Goal: Transaction & Acquisition: Obtain resource

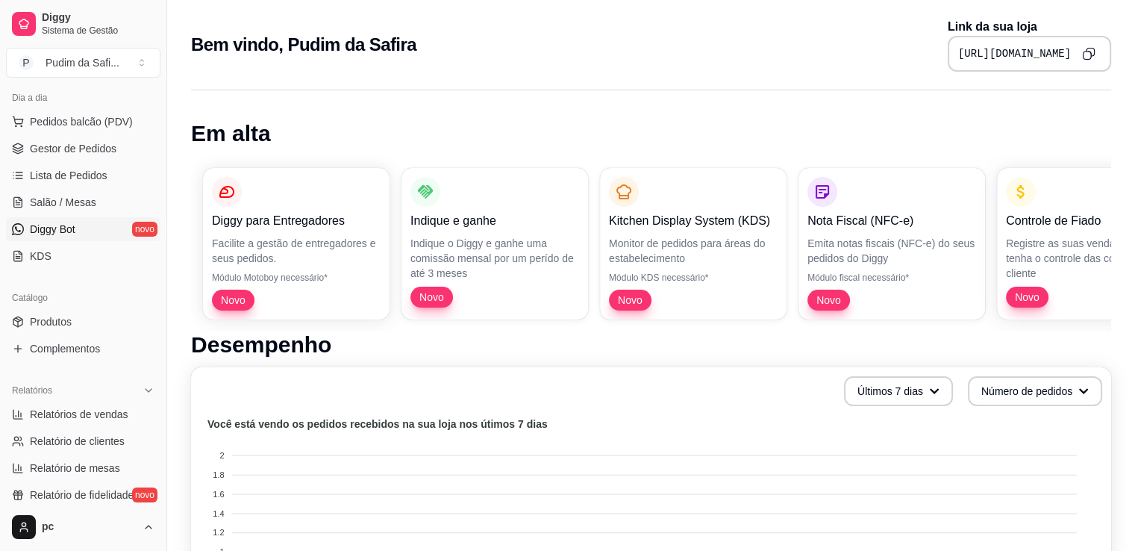
scroll to position [169, 0]
click at [96, 175] on span "Lista de Pedidos" at bounding box center [69, 173] width 78 height 15
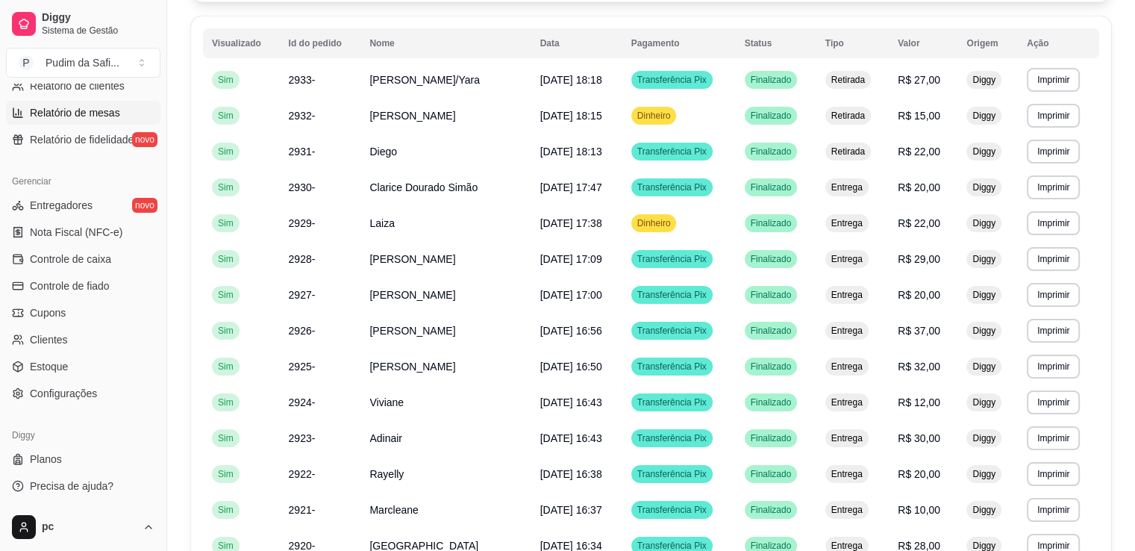
scroll to position [158, 0]
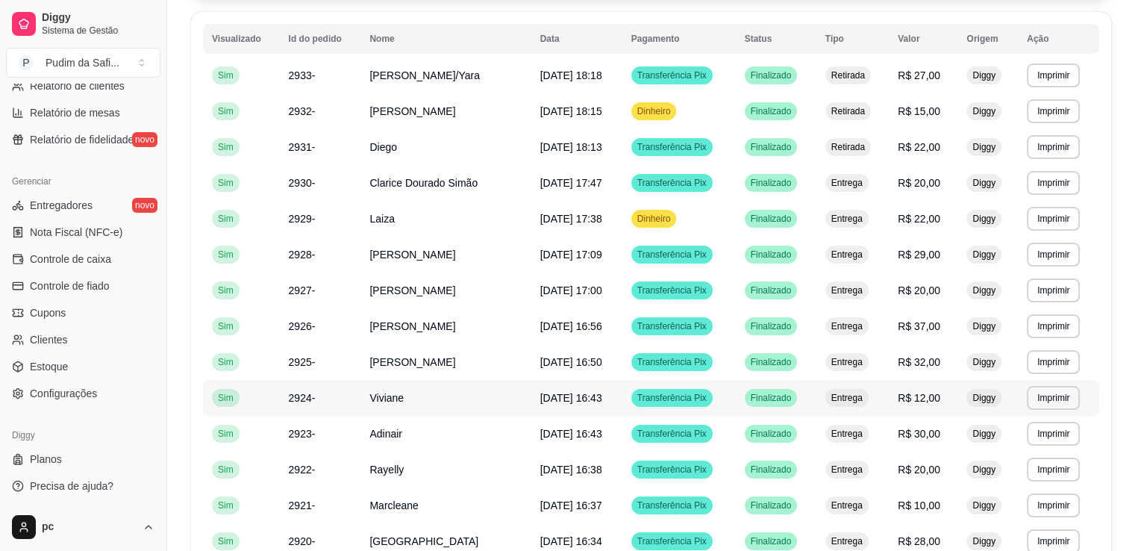
click at [446, 386] on td "Viviane" at bounding box center [445, 398] width 170 height 36
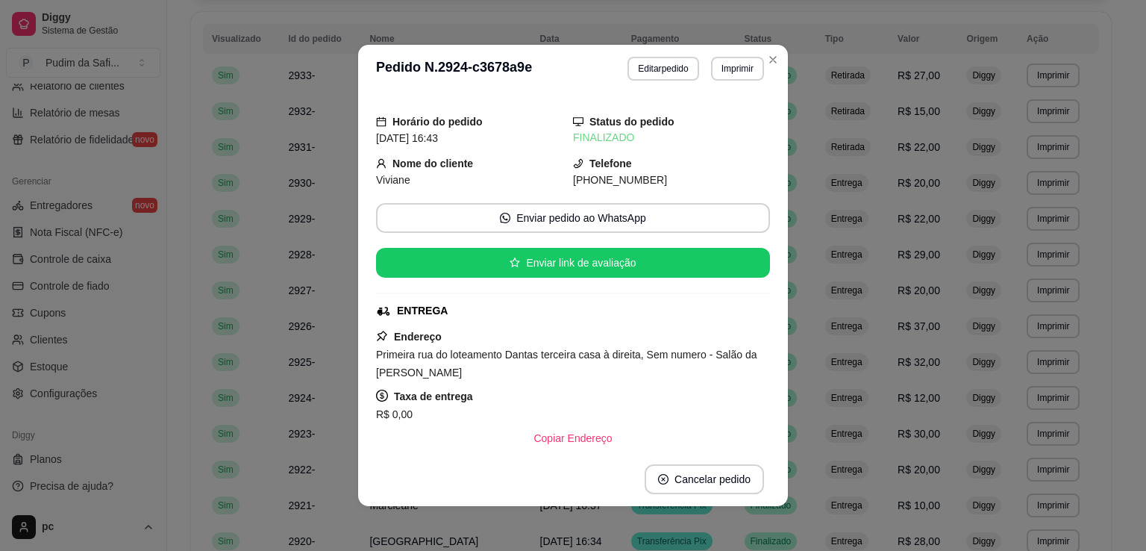
click at [777, 51] on header "**********" at bounding box center [573, 69] width 430 height 48
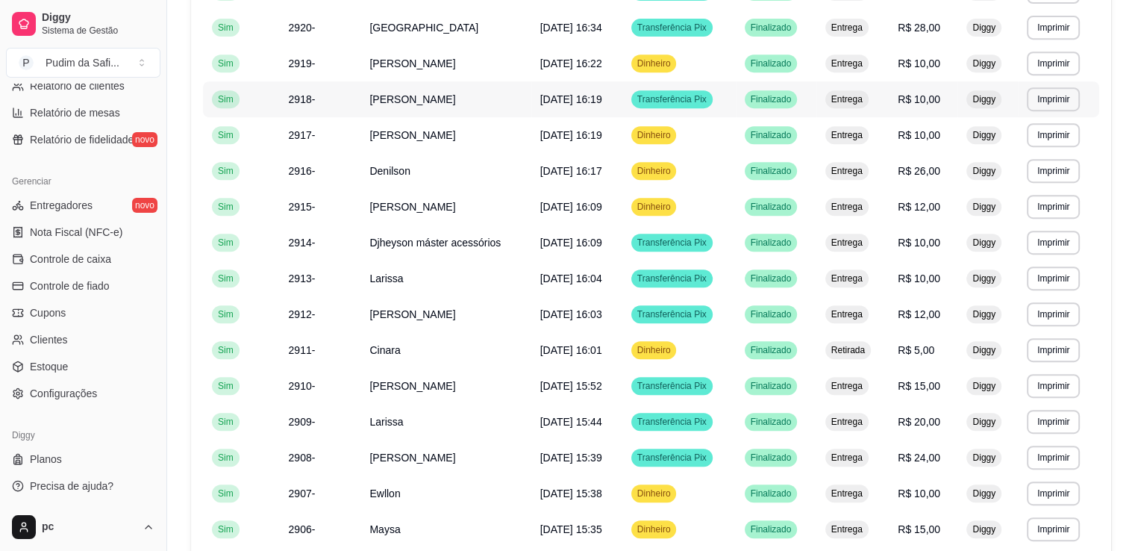
scroll to position [848, 0]
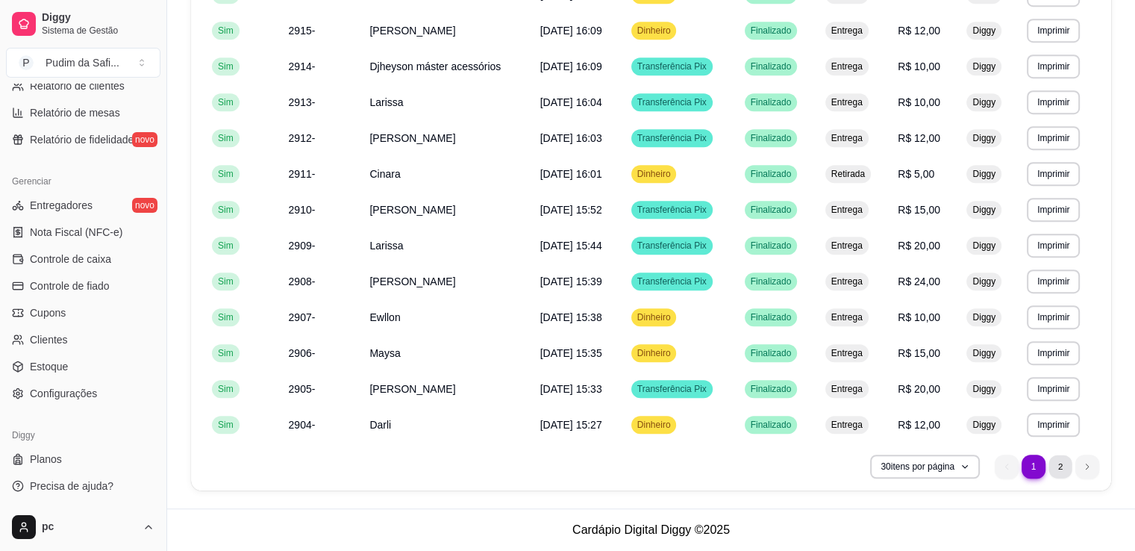
click at [1054, 469] on li "2" at bounding box center [1060, 465] width 23 height 23
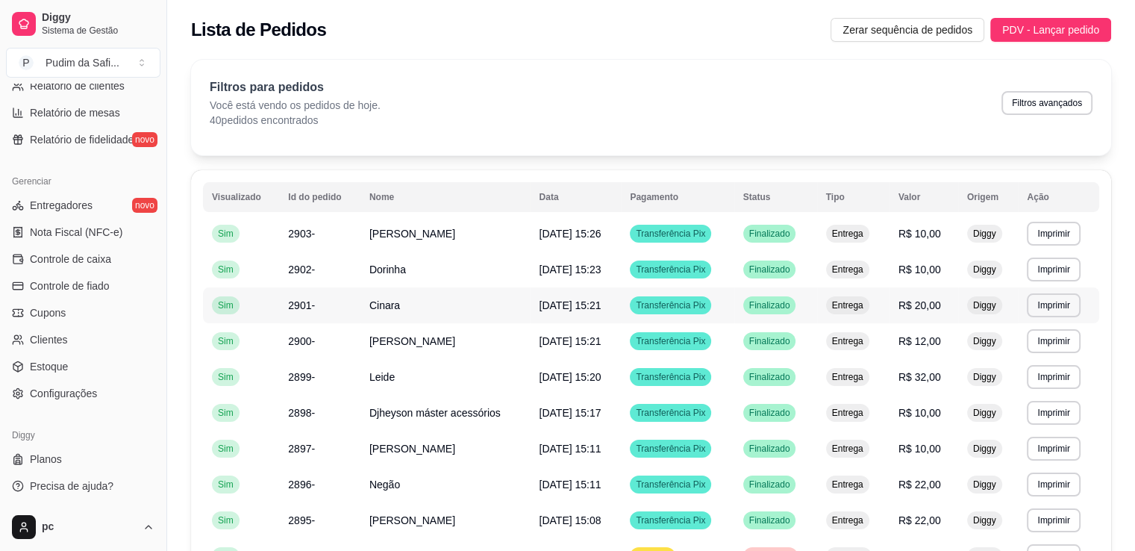
scroll to position [131, 0]
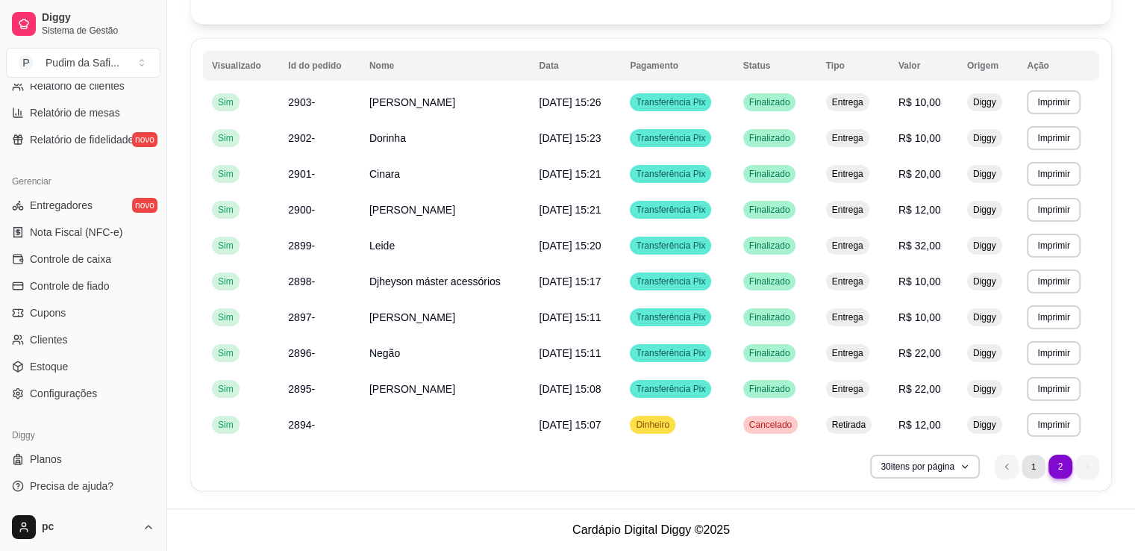
click at [1028, 464] on li "1" at bounding box center [1033, 465] width 23 height 23
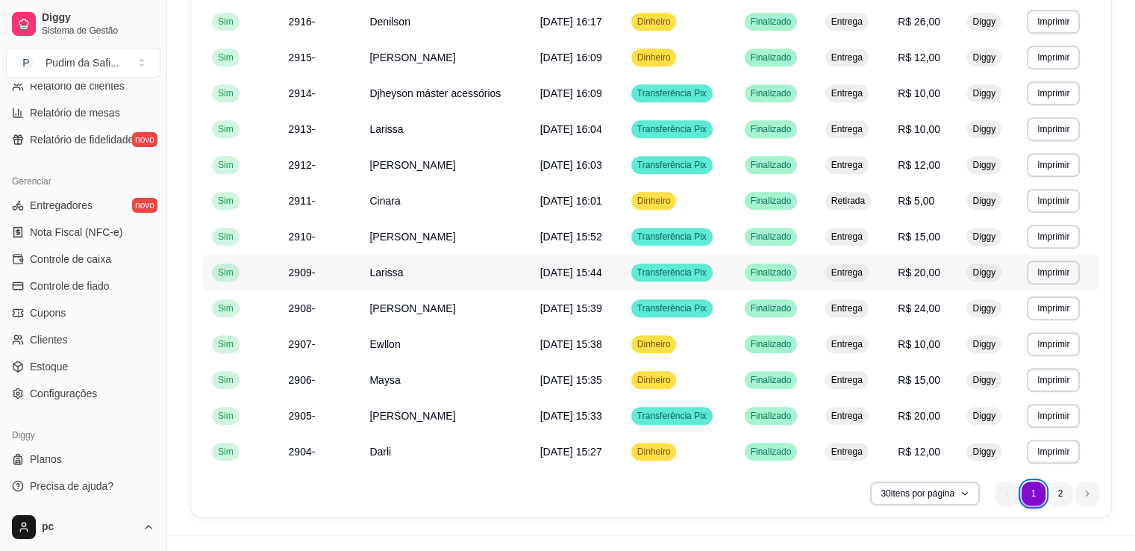
scroll to position [848, 0]
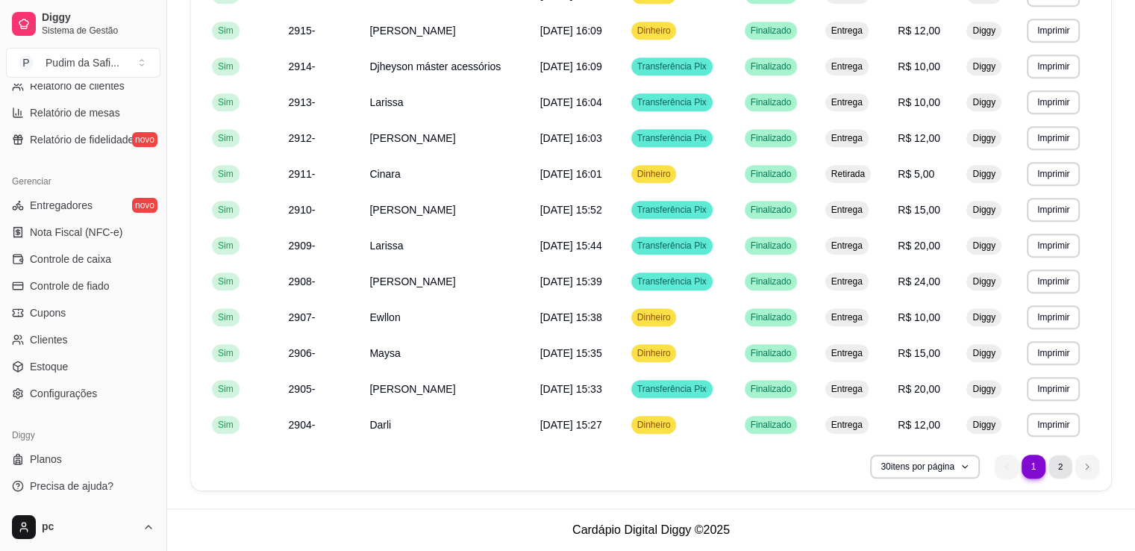
click at [1055, 463] on li "2" at bounding box center [1060, 465] width 23 height 23
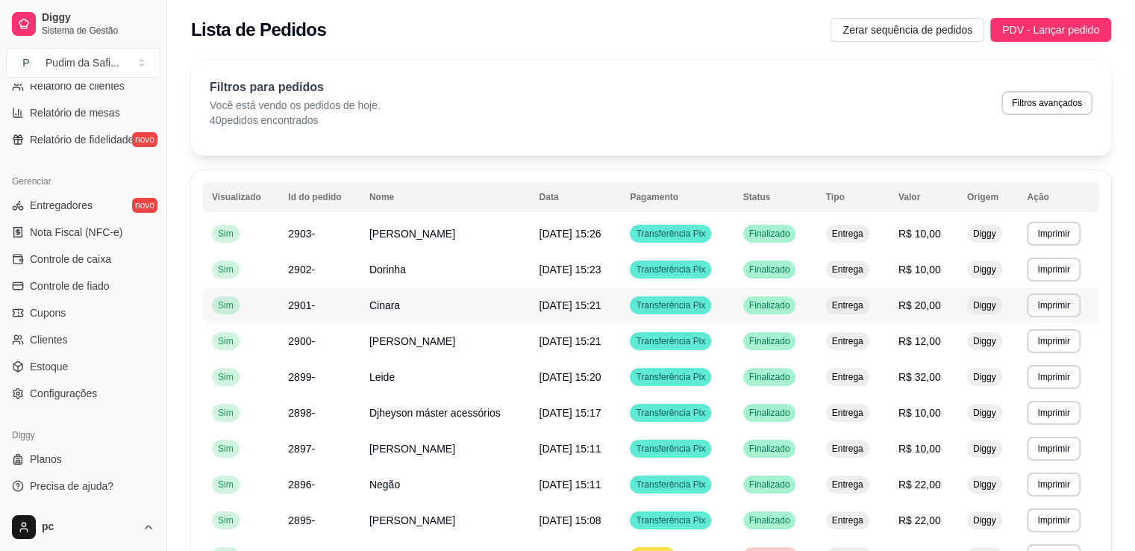
scroll to position [131, 0]
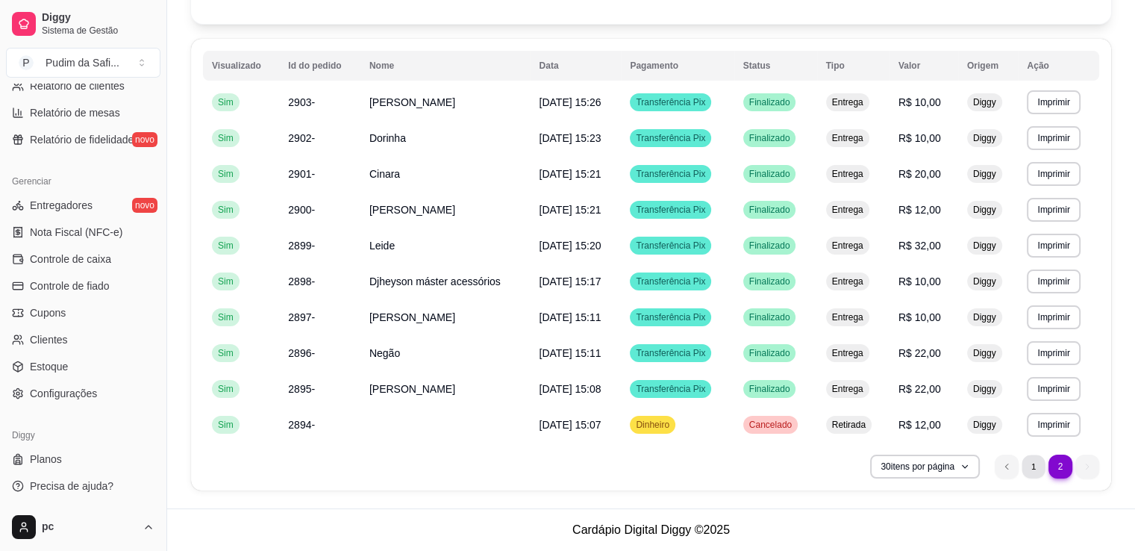
click at [1038, 474] on li "1" at bounding box center [1033, 465] width 23 height 23
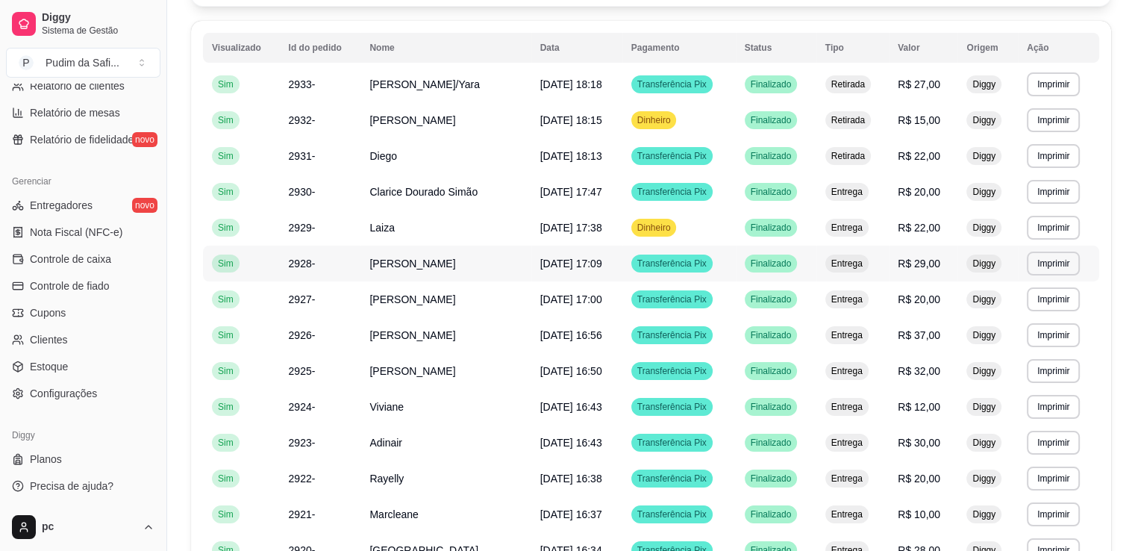
scroll to position [299, 0]
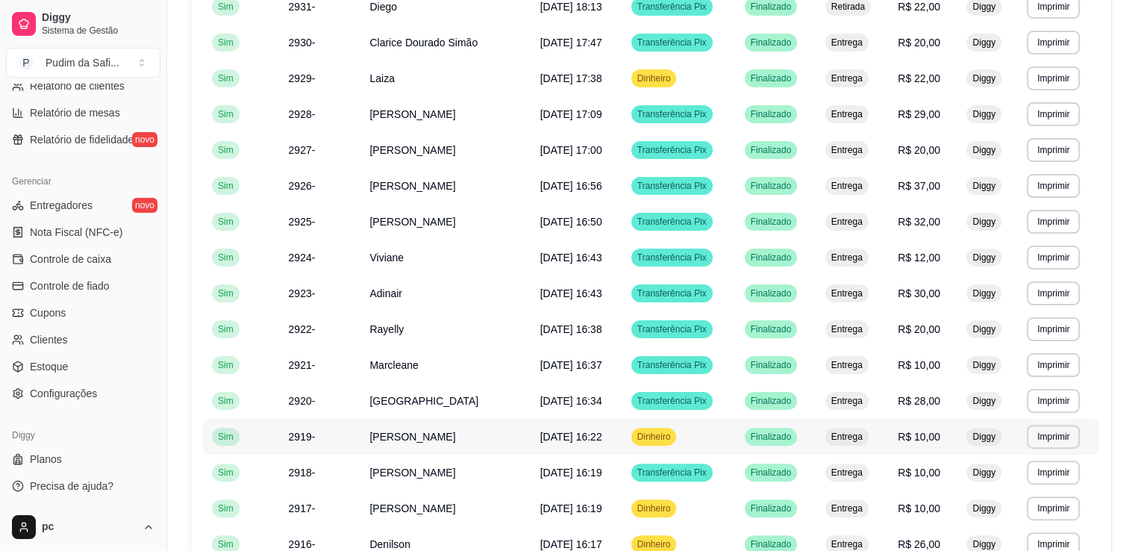
click at [349, 447] on td "2919-" at bounding box center [320, 437] width 81 height 36
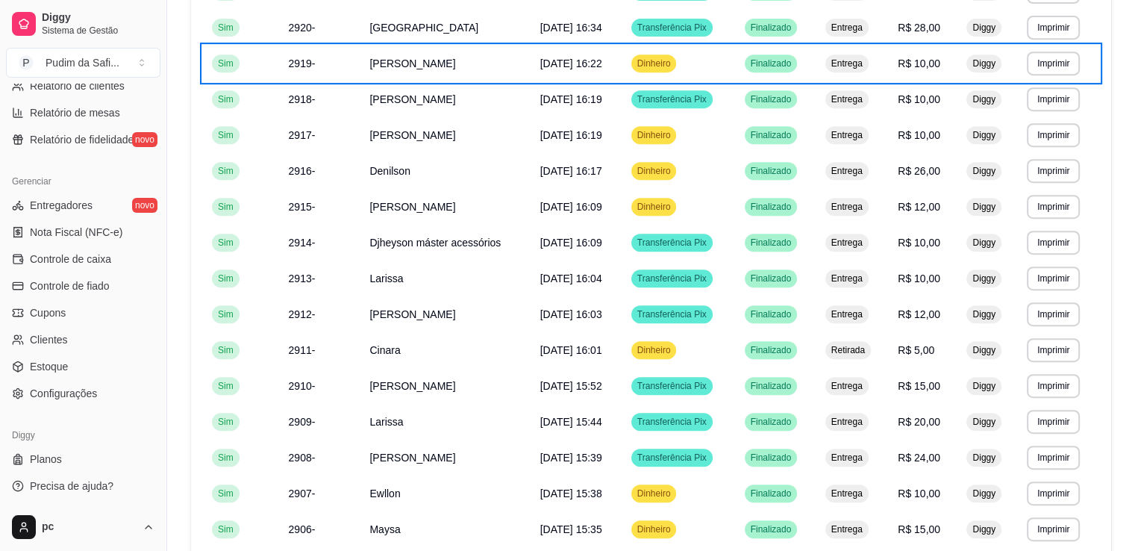
scroll to position [848, 0]
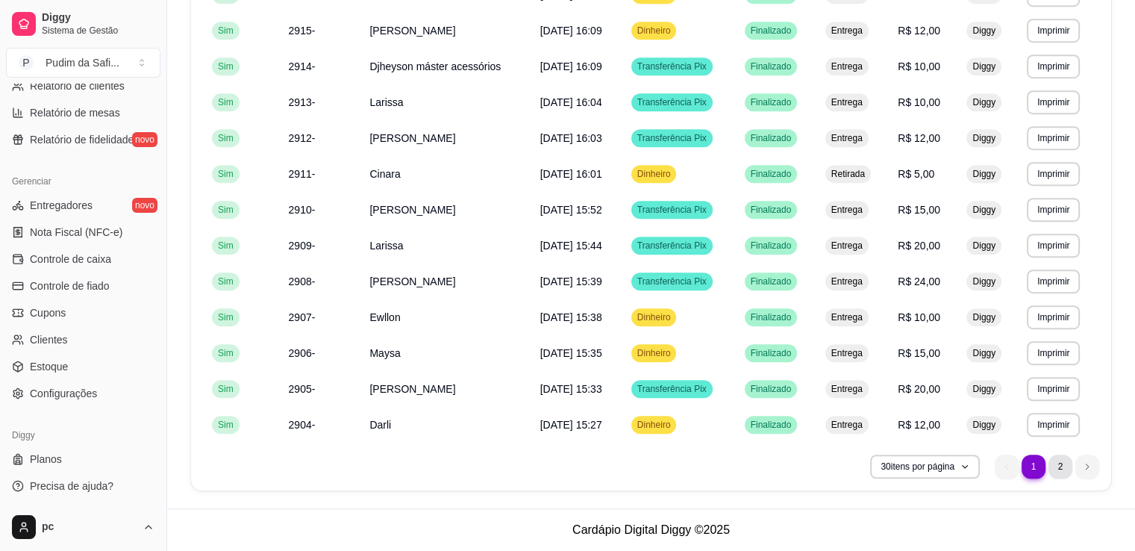
click at [1061, 456] on li "2" at bounding box center [1061, 466] width 24 height 24
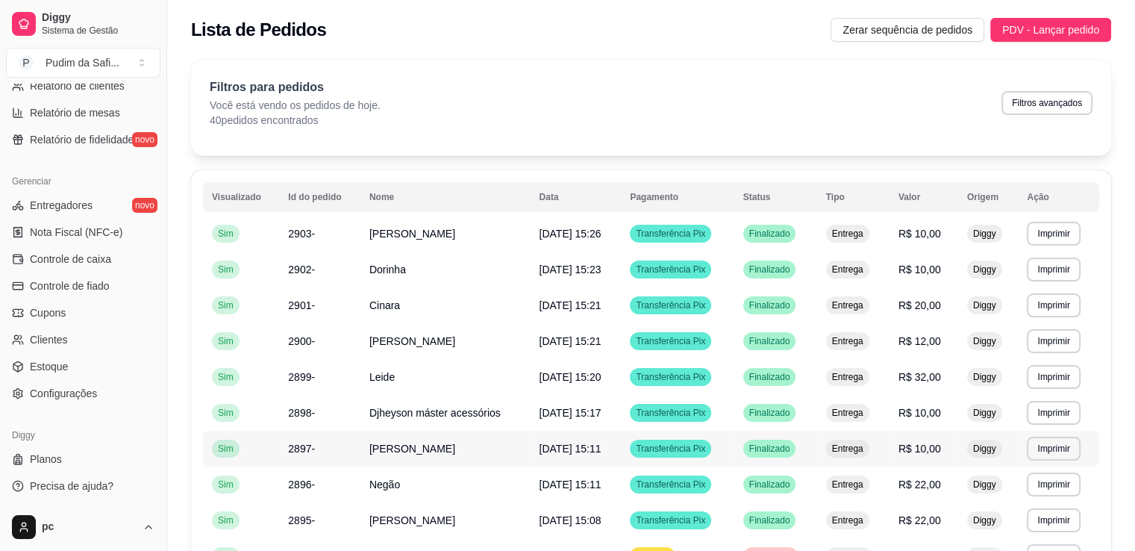
scroll to position [131, 0]
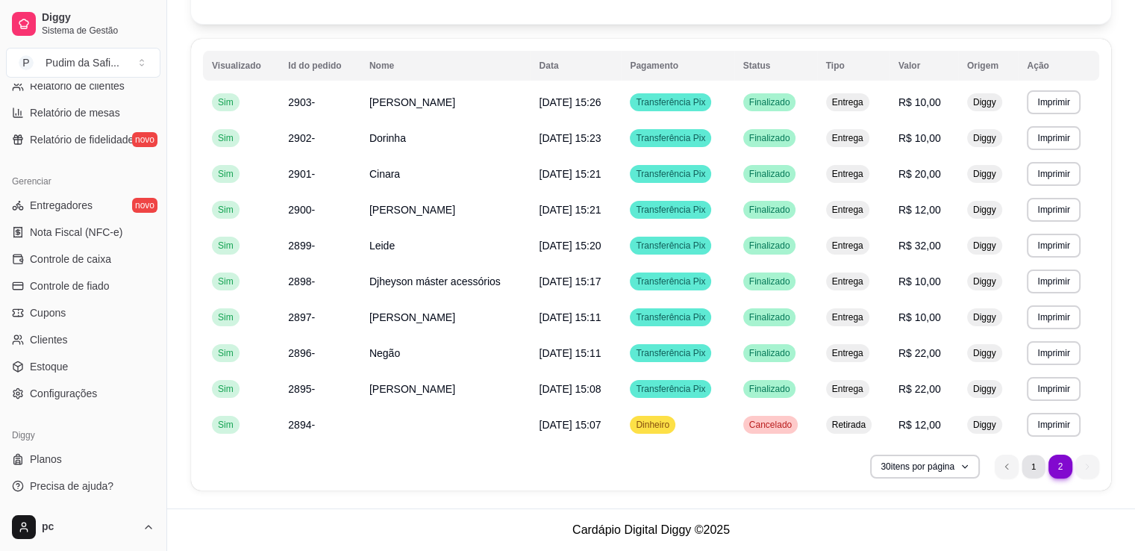
click at [1026, 469] on li "1" at bounding box center [1033, 465] width 23 height 23
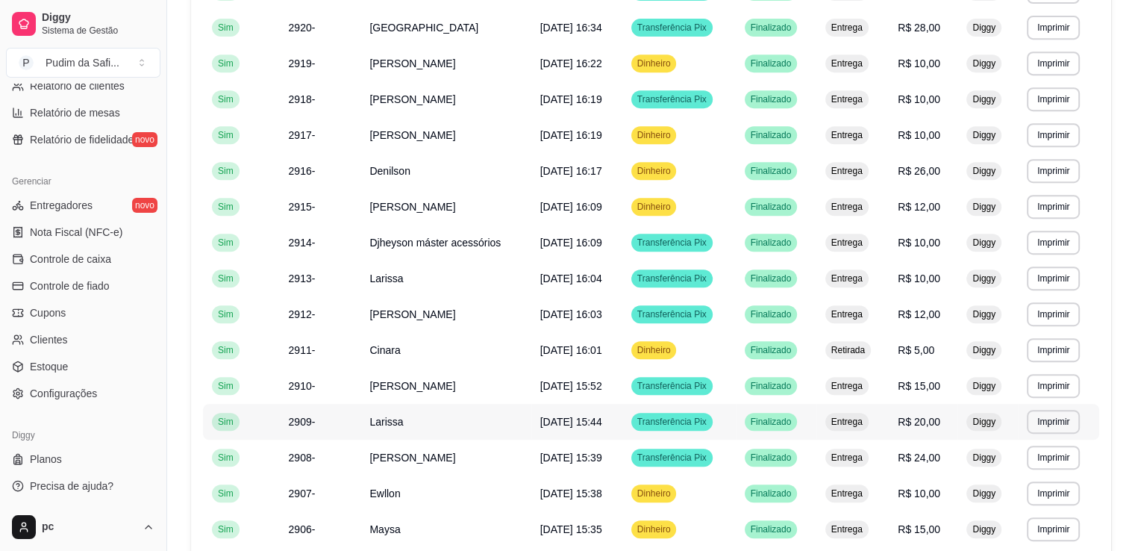
scroll to position [746, 0]
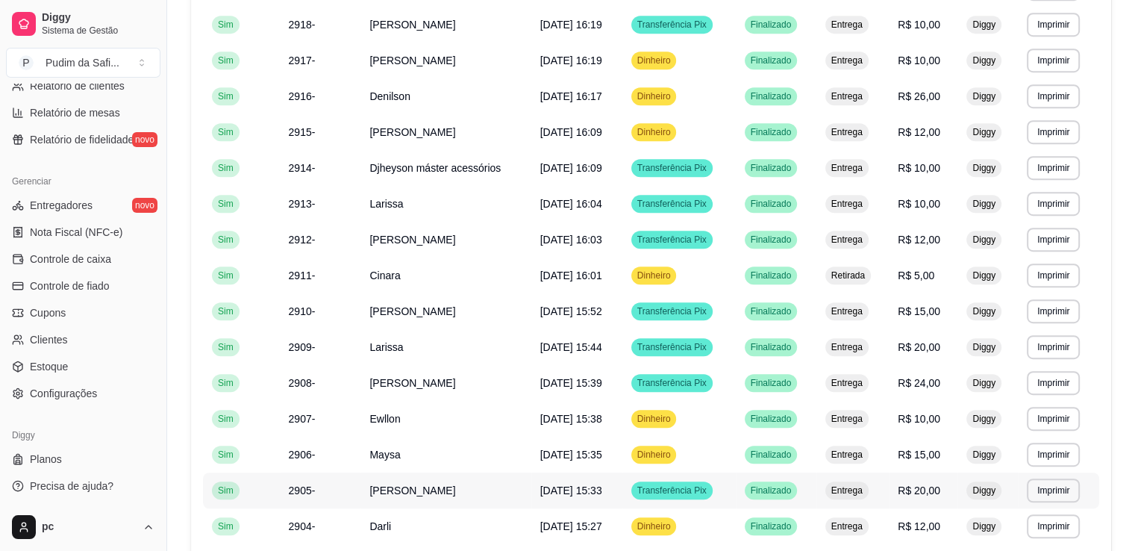
click at [399, 490] on span "[PERSON_NAME]" at bounding box center [412, 490] width 86 height 12
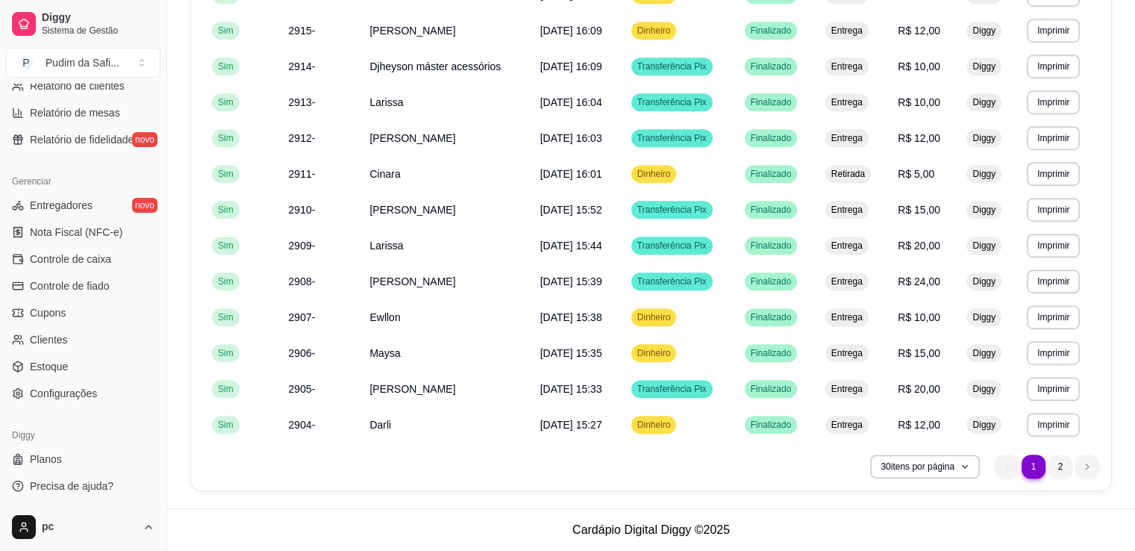
scroll to position [224, 0]
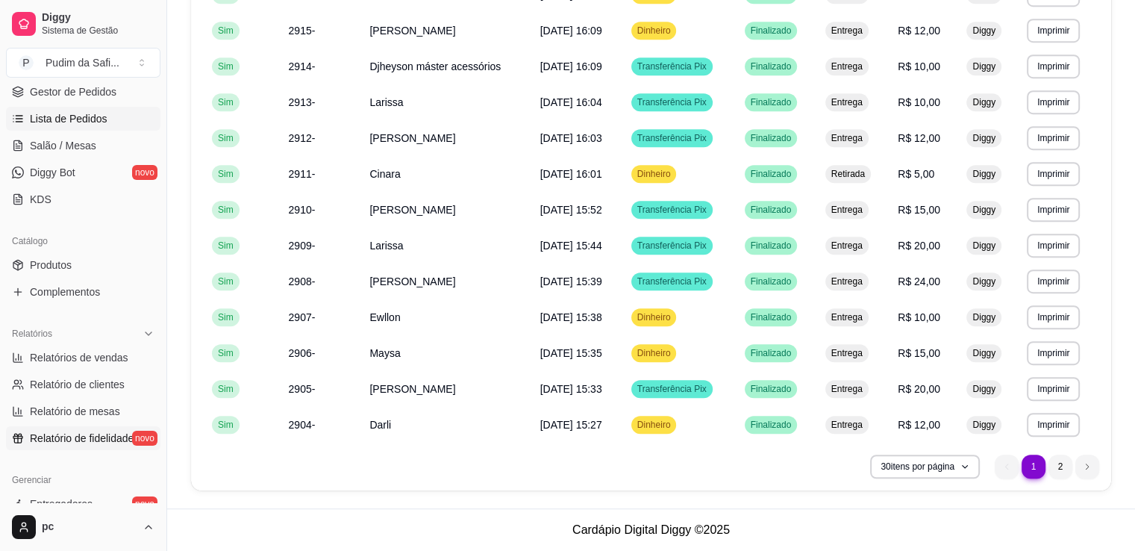
click at [119, 436] on span "Relatório de fidelidade" at bounding box center [82, 438] width 104 height 15
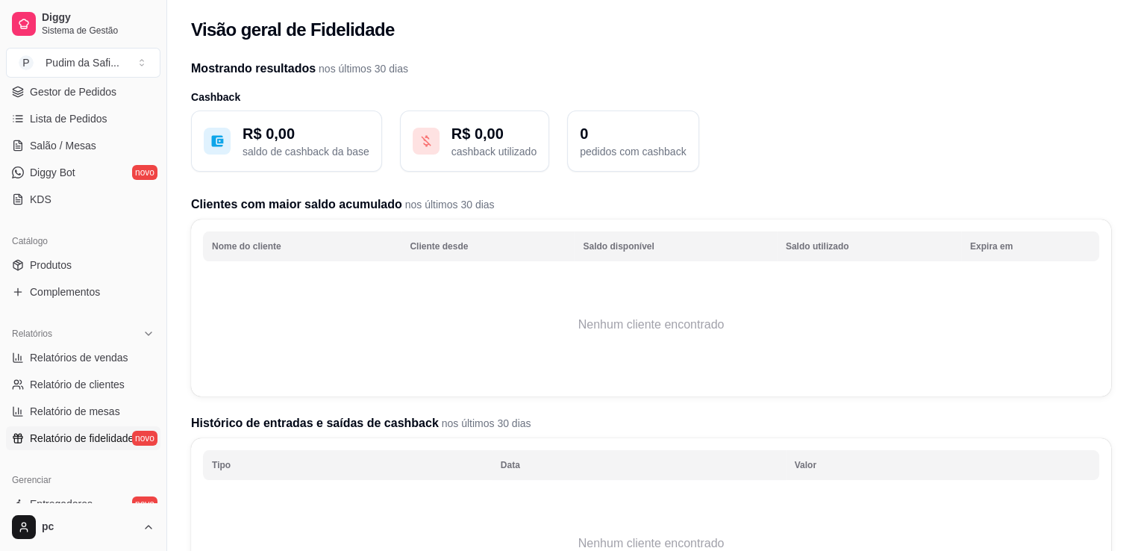
click at [264, 148] on p "saldo de cashback da base" at bounding box center [306, 151] width 127 height 15
click at [87, 386] on span "Relatório de clientes" at bounding box center [77, 384] width 95 height 15
select select "30"
select select "HIGHEST_TOTAL_SPENT_WITH_ORDERS"
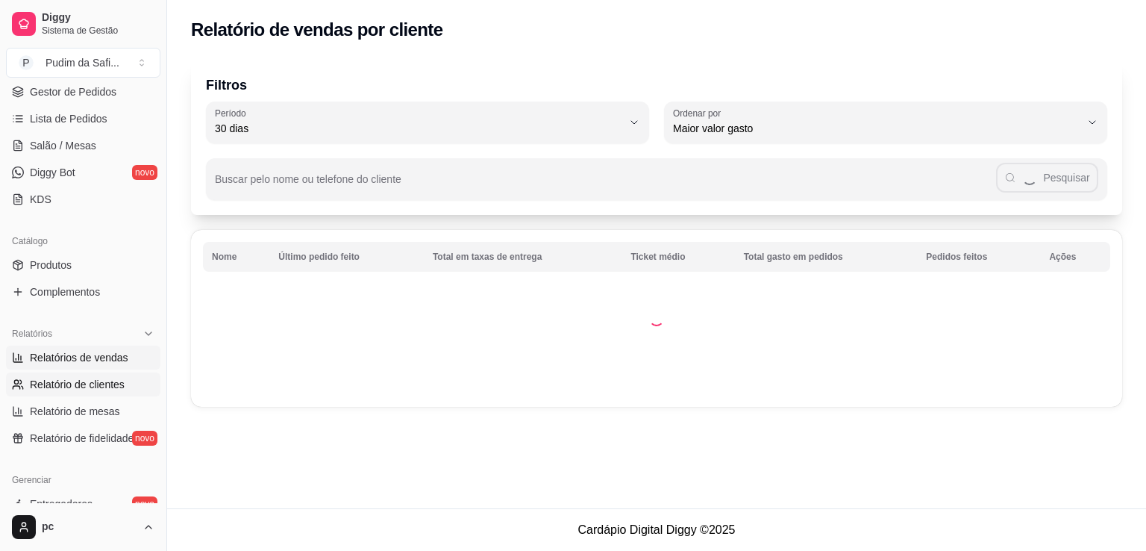
click at [110, 358] on span "Relatórios de vendas" at bounding box center [79, 357] width 99 height 15
select select "ALL"
select select "0"
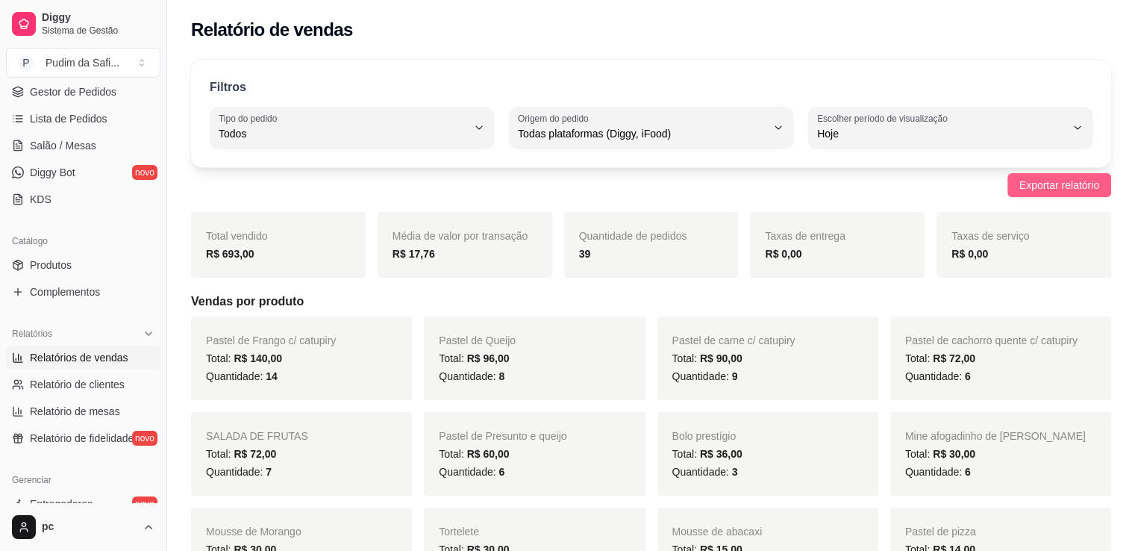
click at [1076, 177] on span "Exportar relatório" at bounding box center [1059, 185] width 80 height 16
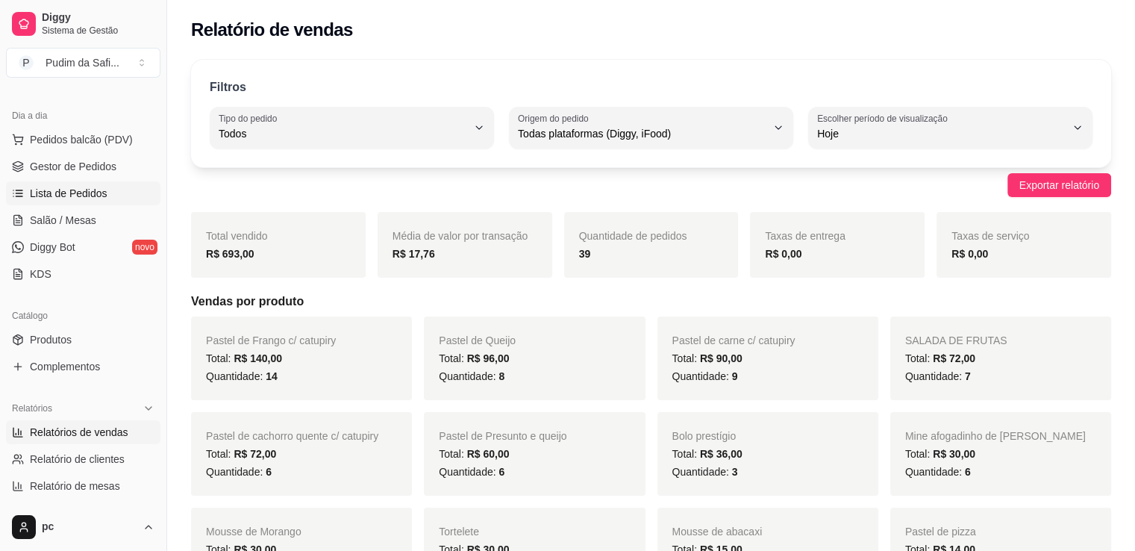
click at [75, 193] on span "Lista de Pedidos" at bounding box center [69, 193] width 78 height 15
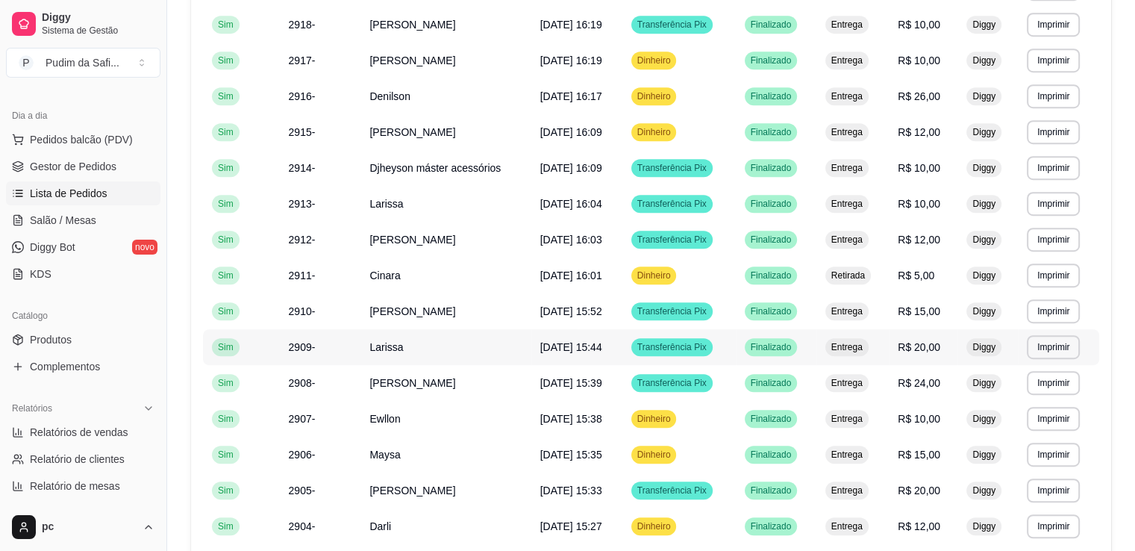
scroll to position [848, 0]
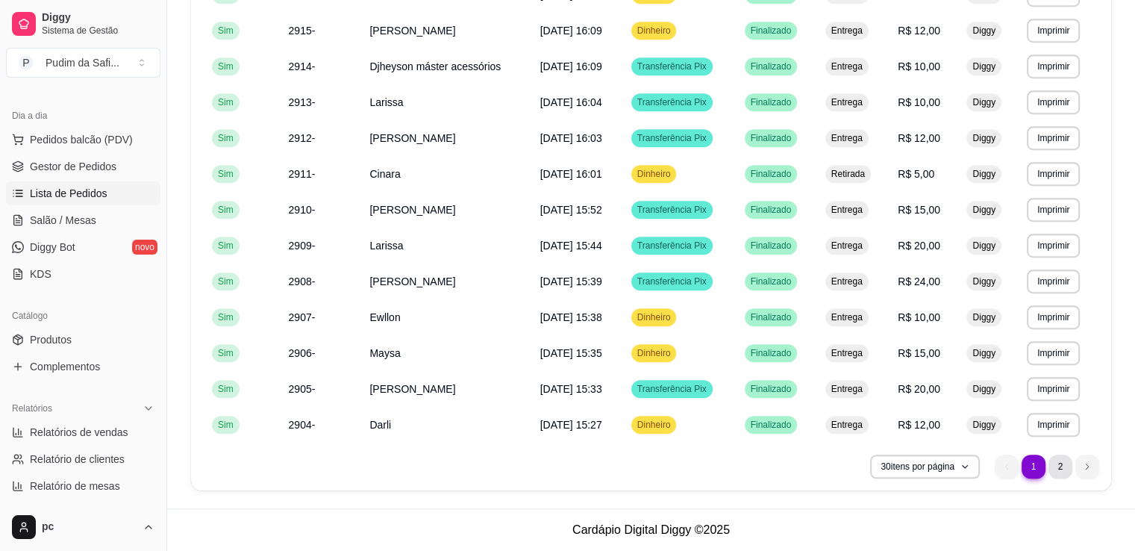
click at [1058, 460] on li "2" at bounding box center [1061, 466] width 24 height 24
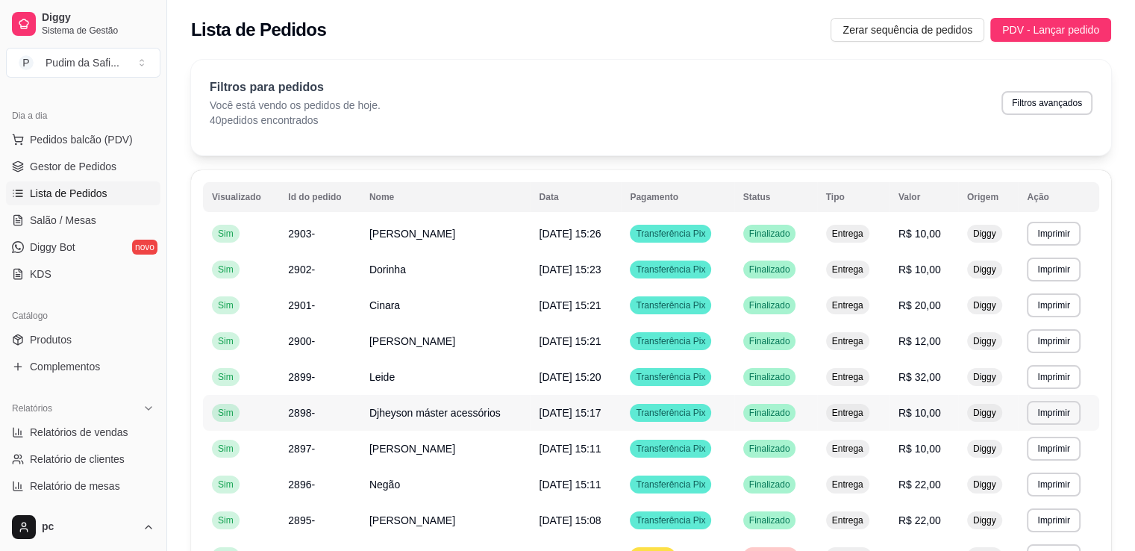
scroll to position [131, 0]
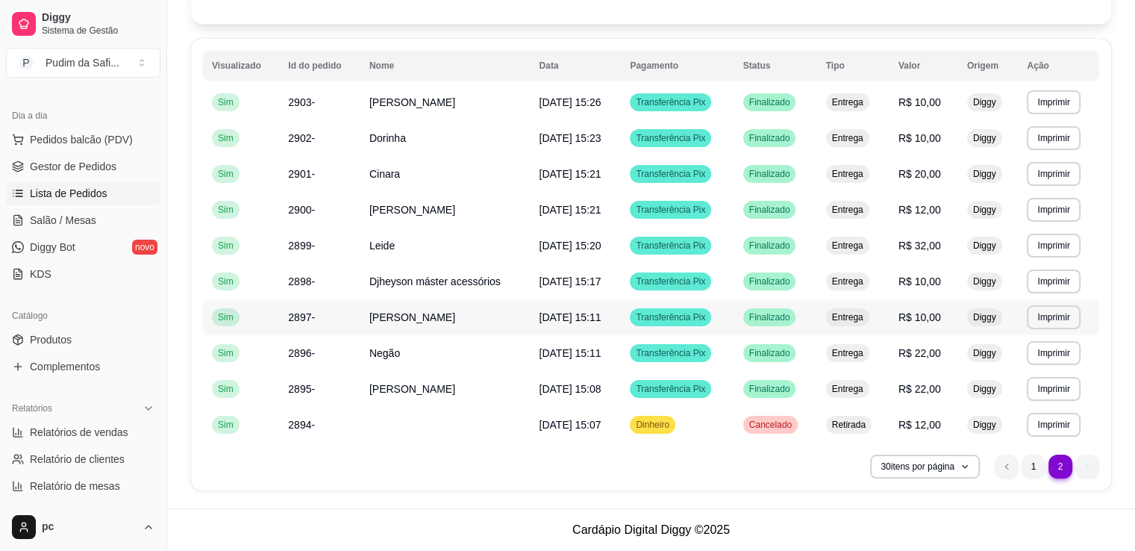
click at [572, 313] on span "[DATE] 15:11" at bounding box center [570, 317] width 62 height 12
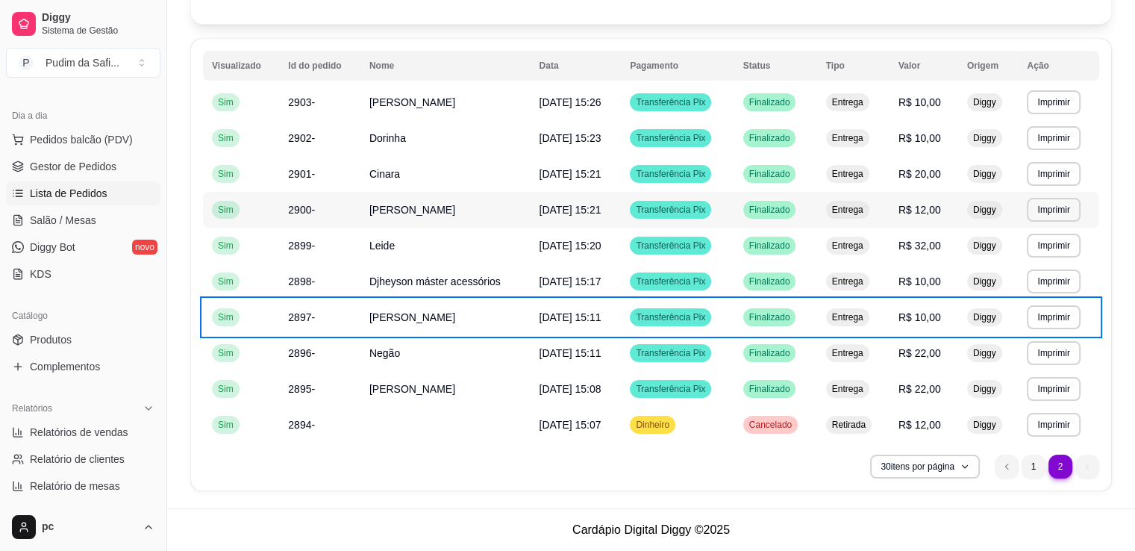
scroll to position [0, 0]
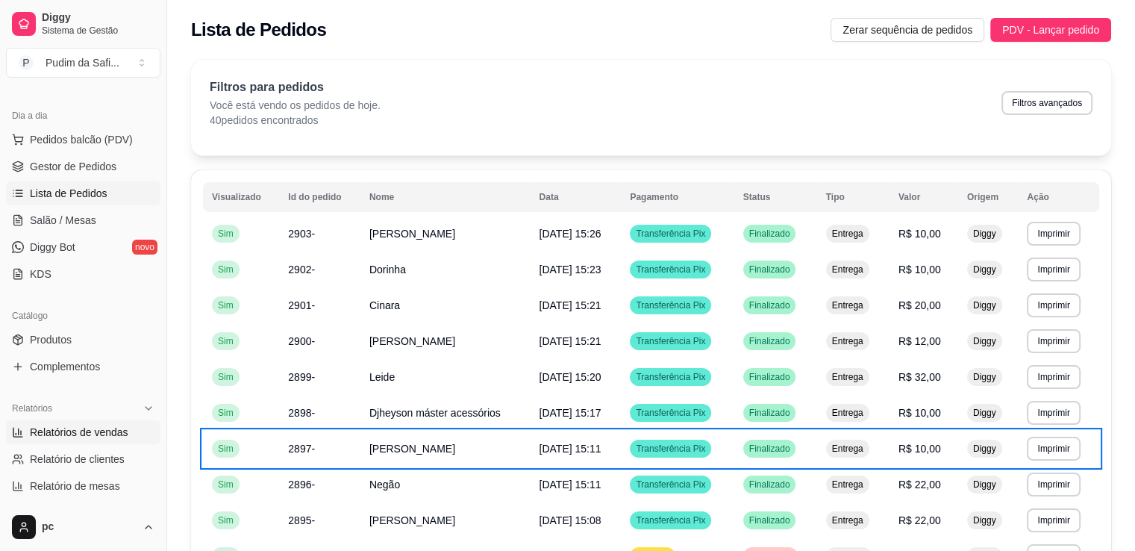
click at [79, 431] on span "Relatórios de vendas" at bounding box center [79, 432] width 99 height 15
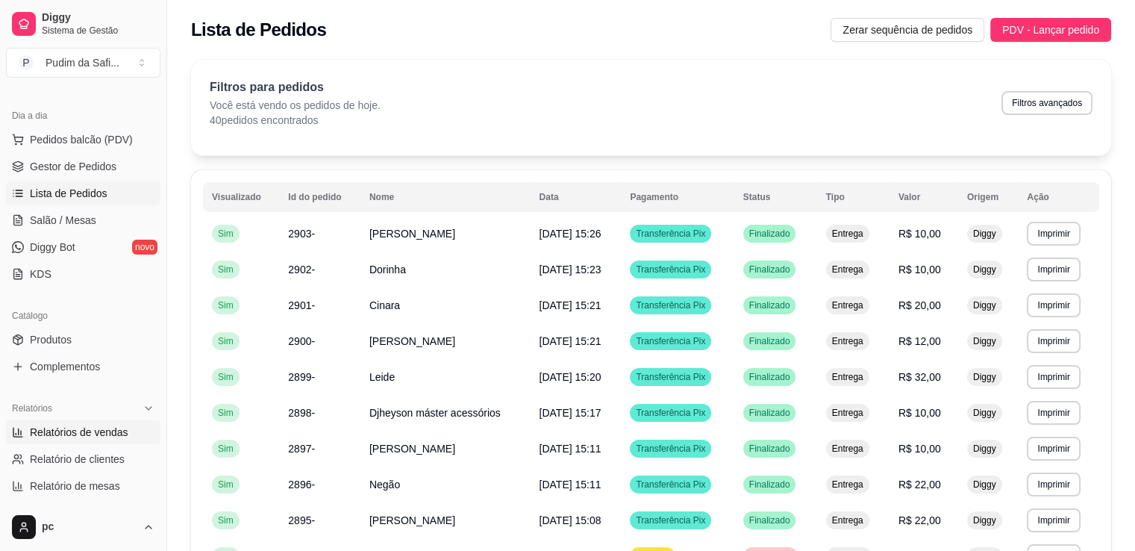
select select "ALL"
select select "0"
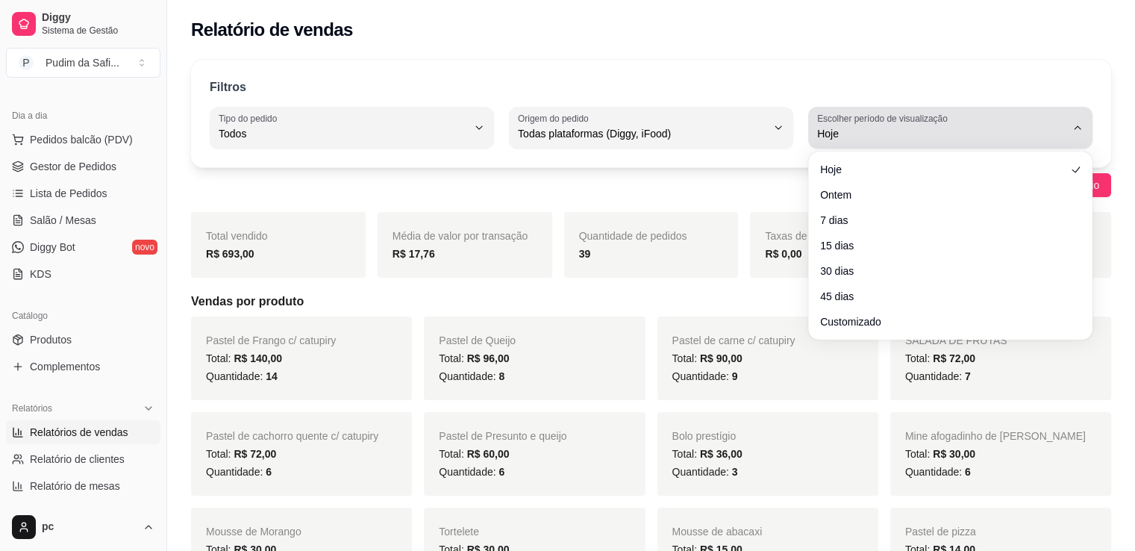
click at [1060, 130] on span "Hoje" at bounding box center [941, 133] width 249 height 15
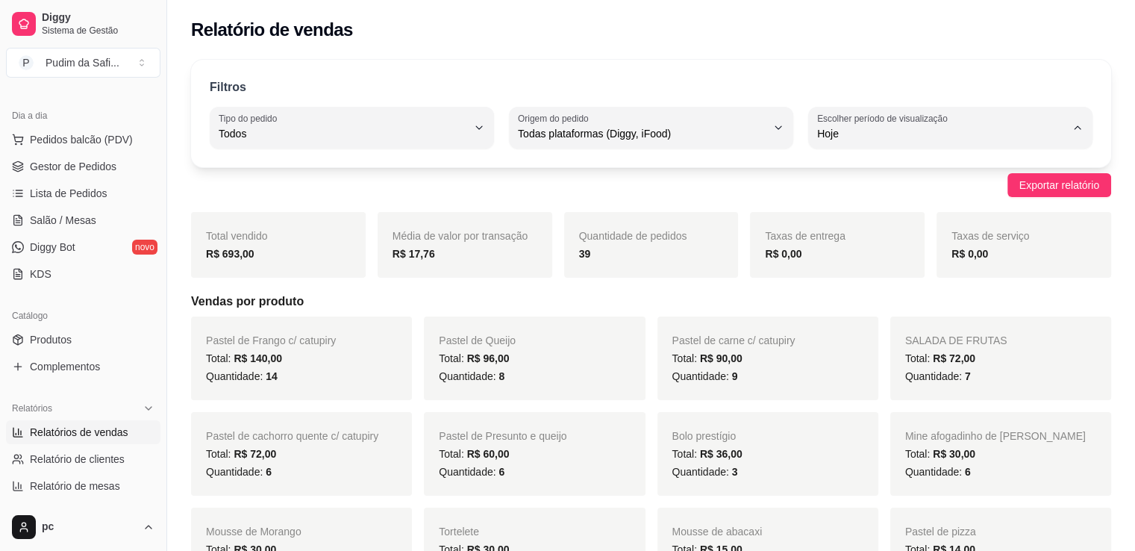
click at [869, 314] on span "Customizado" at bounding box center [943, 314] width 236 height 14
type input "-1"
select select "-1"
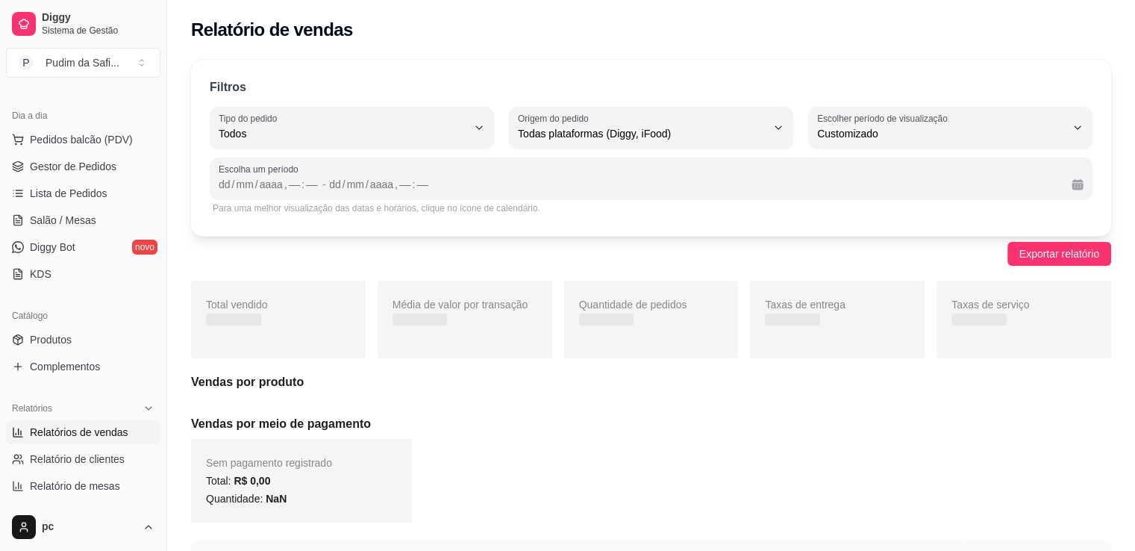
scroll to position [14, 0]
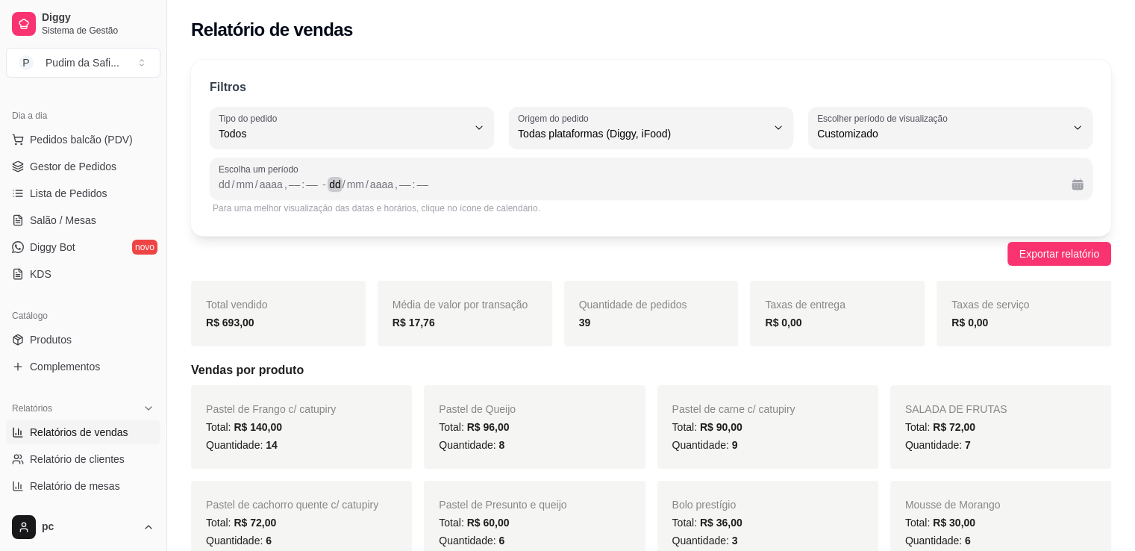
click at [1056, 184] on div "dd / mm / aaaa , –– : ––" at bounding box center [694, 184] width 731 height 18
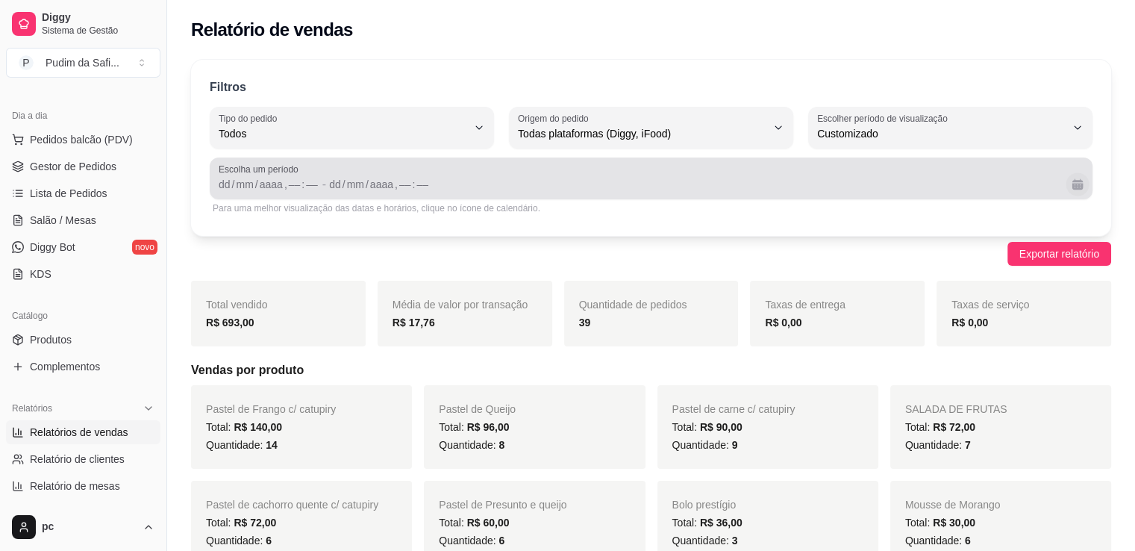
click at [1086, 183] on button "Calendário" at bounding box center [1077, 183] width 23 height 23
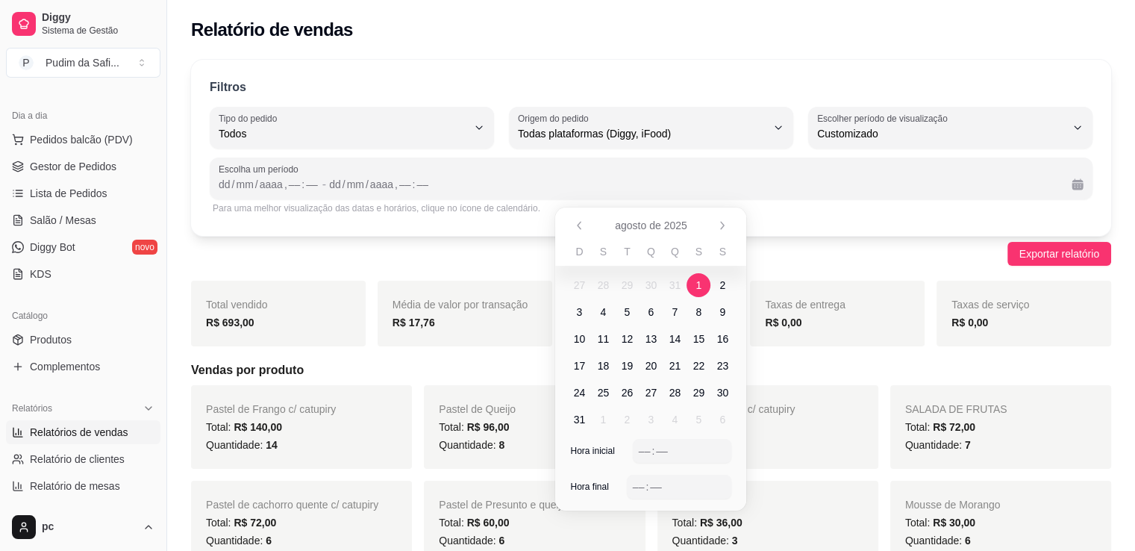
click at [695, 281] on span "1" at bounding box center [699, 285] width 24 height 24
click at [635, 450] on div "–– : ––" at bounding box center [682, 451] width 99 height 24
click at [581, 313] on span "3" at bounding box center [579, 311] width 6 height 15
click at [603, 311] on span "4" at bounding box center [603, 311] width 6 height 15
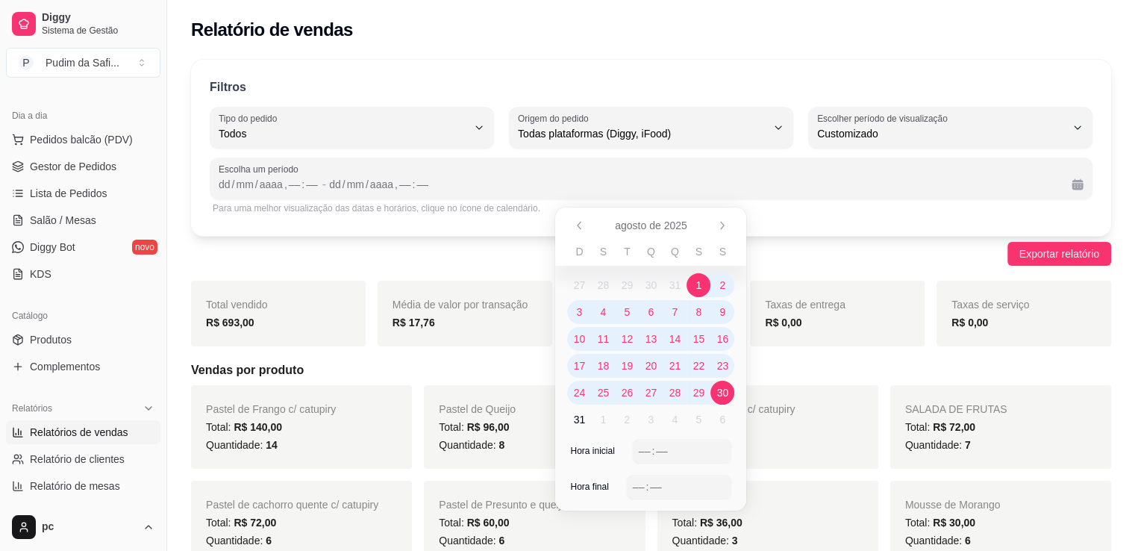
click at [726, 390] on tbody "27 28 29 30 31 1 2 3 4 5 6 7 8 9 10 11 12 13 14 15 16 17 18 19 20 21 22 23 24 2…" at bounding box center [650, 349] width 191 height 167
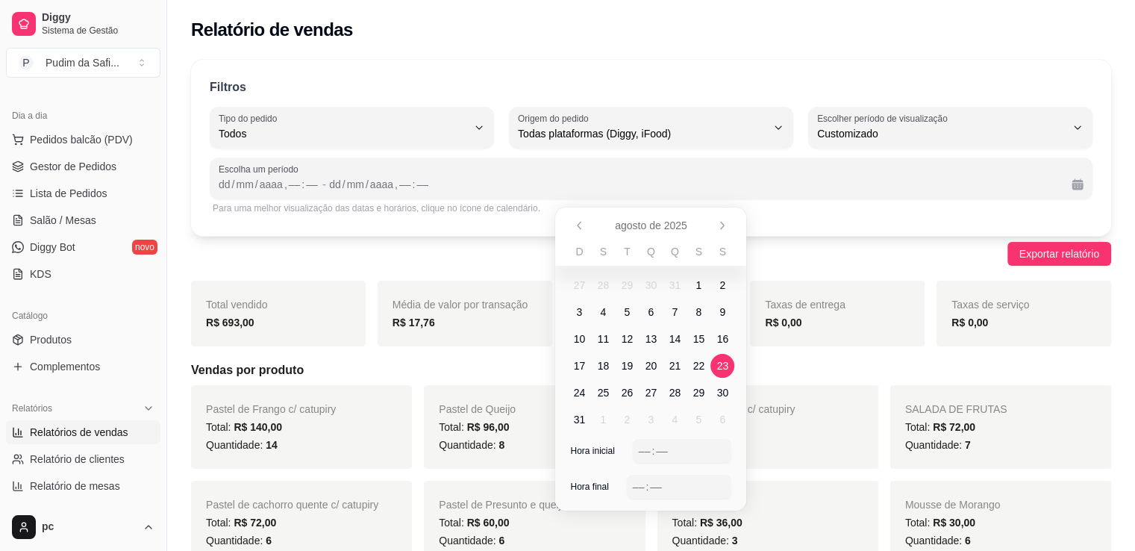
click at [721, 368] on span "23" at bounding box center [723, 365] width 12 height 15
click at [699, 285] on span "1" at bounding box center [699, 285] width 6 height 15
click at [704, 451] on div "–– : ––" at bounding box center [682, 451] width 87 height 18
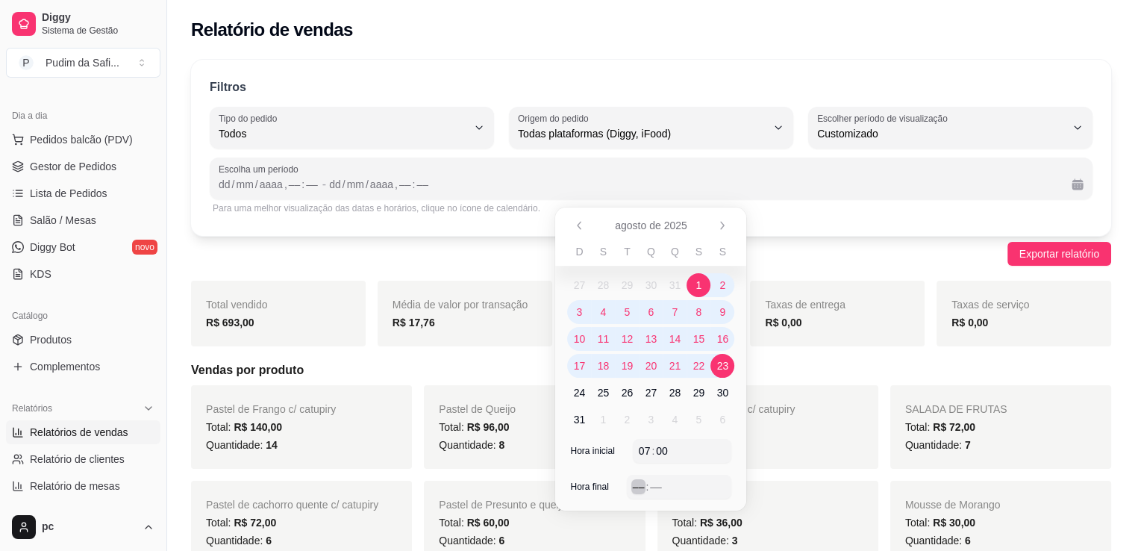
click at [694, 487] on div "–– : ––" at bounding box center [679, 487] width 93 height 18
click at [766, 346] on div "Taxas de entrega R$ 0,00" at bounding box center [837, 314] width 175 height 66
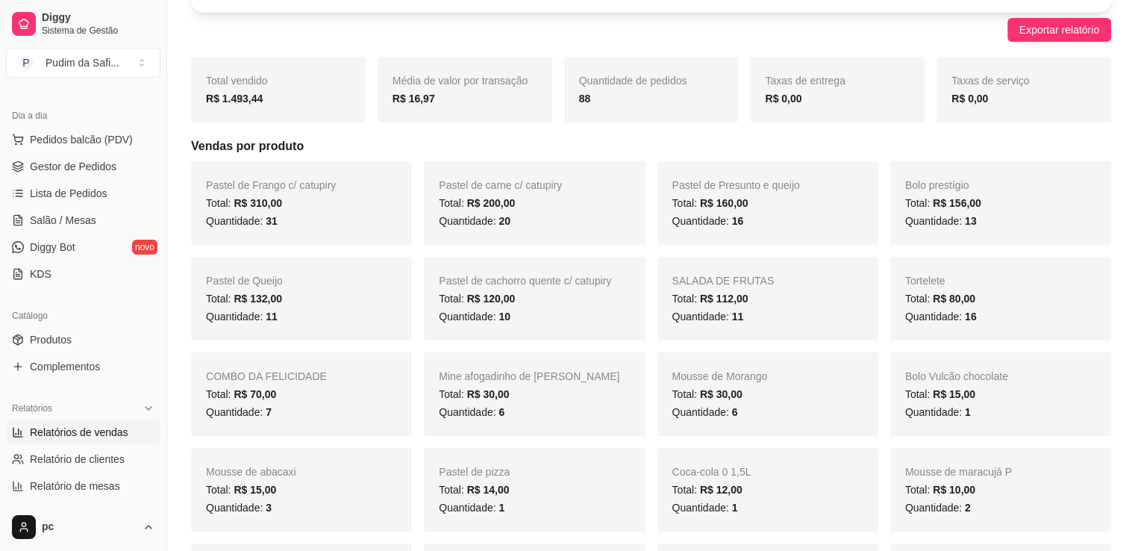
scroll to position [0, 0]
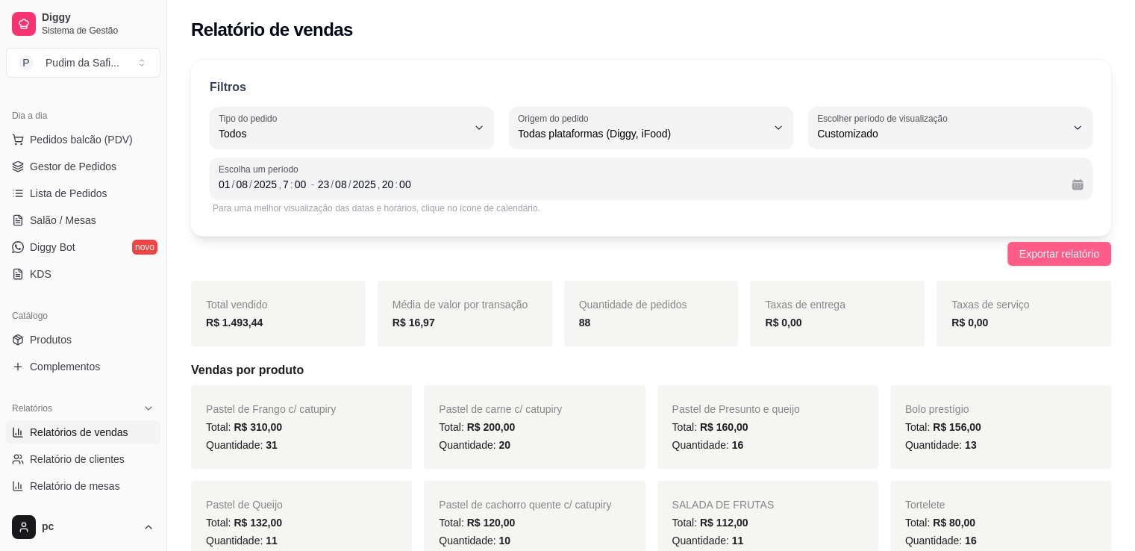
click at [1043, 257] on span "Exportar relatório" at bounding box center [1059, 254] width 80 height 16
